Goal: Task Accomplishment & Management: Use online tool/utility

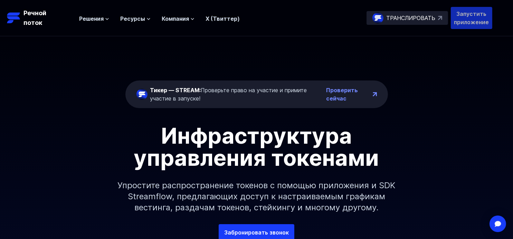
click at [466, 23] on font "Запустить приложение" at bounding box center [471, 17] width 35 height 15
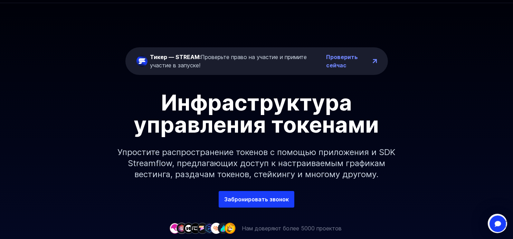
scroll to position [35, 0]
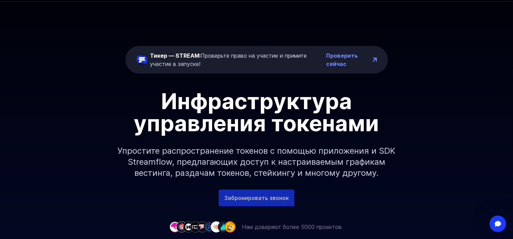
click at [266, 192] on link "Забронировать звонок" at bounding box center [257, 198] width 76 height 17
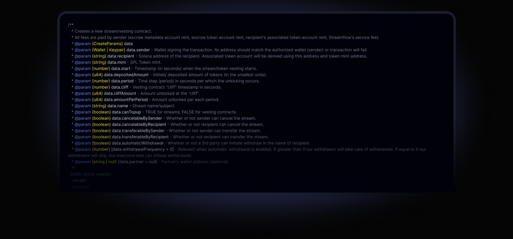
scroll to position [1583, 0]
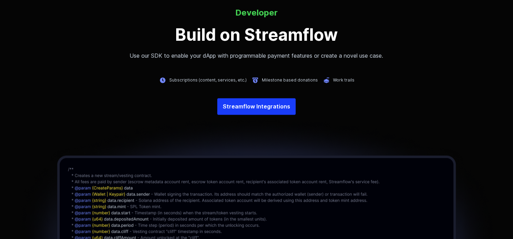
click at [312, 91] on div "Developer Build on Streamflow Use our SDK to enable your dApp with programmable…" at bounding box center [256, 174] width 513 height 423
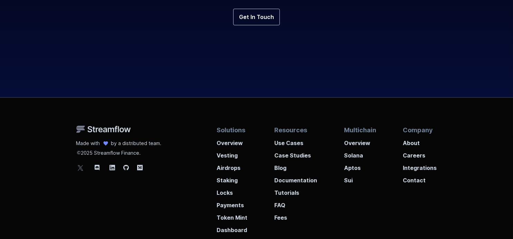
scroll to position [2585, 0]
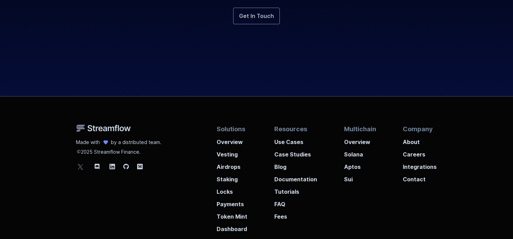
click at [253, 22] on link "Get In Touch" at bounding box center [256, 16] width 47 height 17
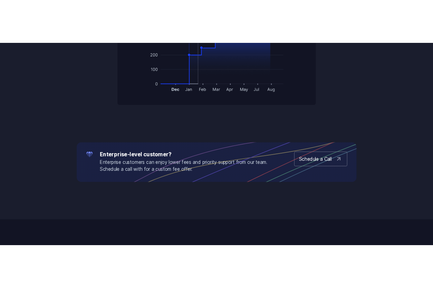
scroll to position [0, 0]
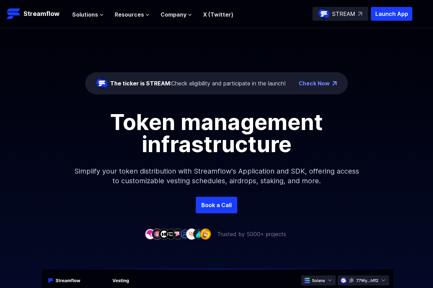
drag, startPoint x: 199, startPoint y: 85, endPoint x: 238, endPoint y: 46, distance: 55.2
click at [199, 84] on div "The ticker is STREAM: Check eligibility and participate in the launch!" at bounding box center [198, 83] width 176 height 8
click at [256, 91] on div "The ticker is STREAM: Check eligibility and participate in the launch! Check Now" at bounding box center [216, 83] width 263 height 22
drag, startPoint x: 218, startPoint y: 111, endPoint x: 156, endPoint y: 60, distance: 80.1
click at [217, 111] on h1 "Token management infrastructure" at bounding box center [216, 133] width 311 height 44
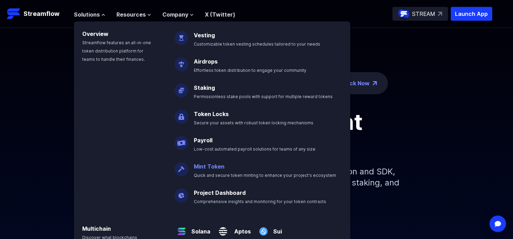
click at [208, 167] on link "Mint Token" at bounding box center [209, 166] width 31 height 7
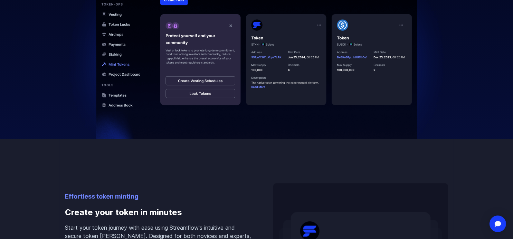
scroll to position [311, 0]
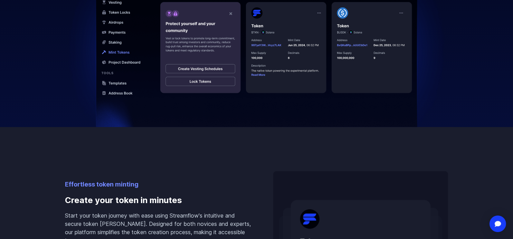
click at [204, 58] on img at bounding box center [257, 25] width 394 height 203
click at [107, 181] on p "Effortless token minting" at bounding box center [158, 185] width 186 height 10
click at [108, 183] on p "Effortless token minting" at bounding box center [158, 185] width 186 height 10
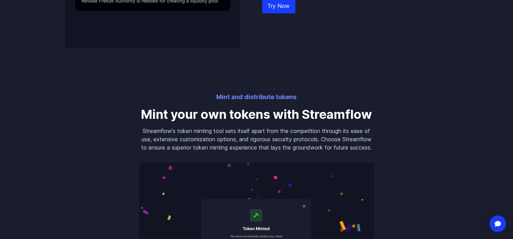
scroll to position [726, 0]
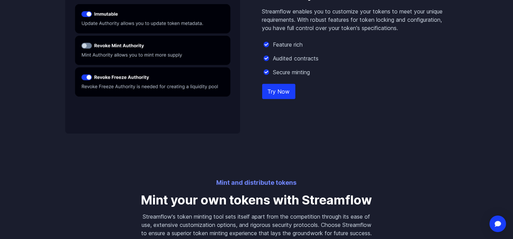
click at [284, 91] on link "Try Now" at bounding box center [278, 91] width 33 height 15
